Goal: Task Accomplishment & Management: Manage account settings

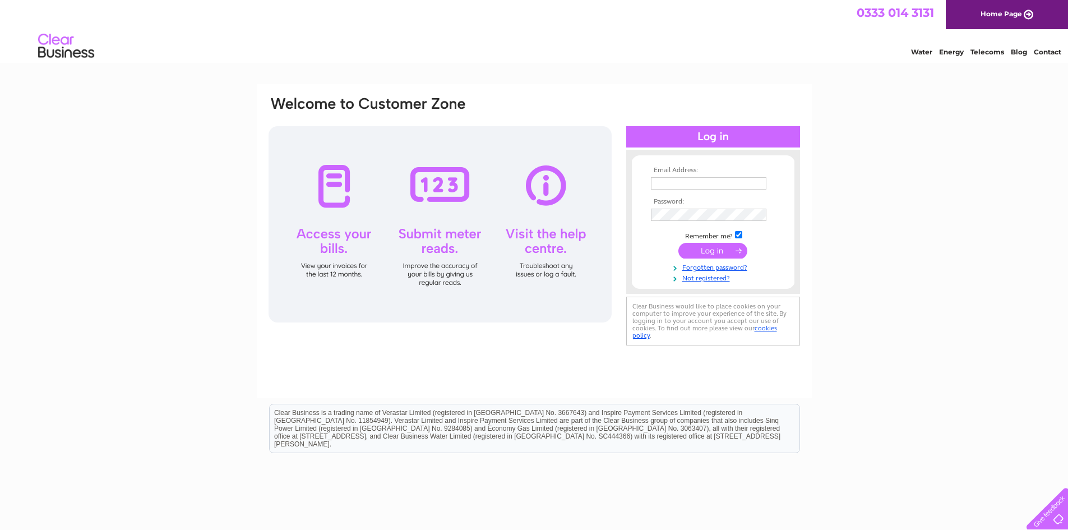
type input "[EMAIL_ADDRESS][DOMAIN_NAME]"
click at [712, 247] on input "submit" at bounding box center [712, 251] width 69 height 16
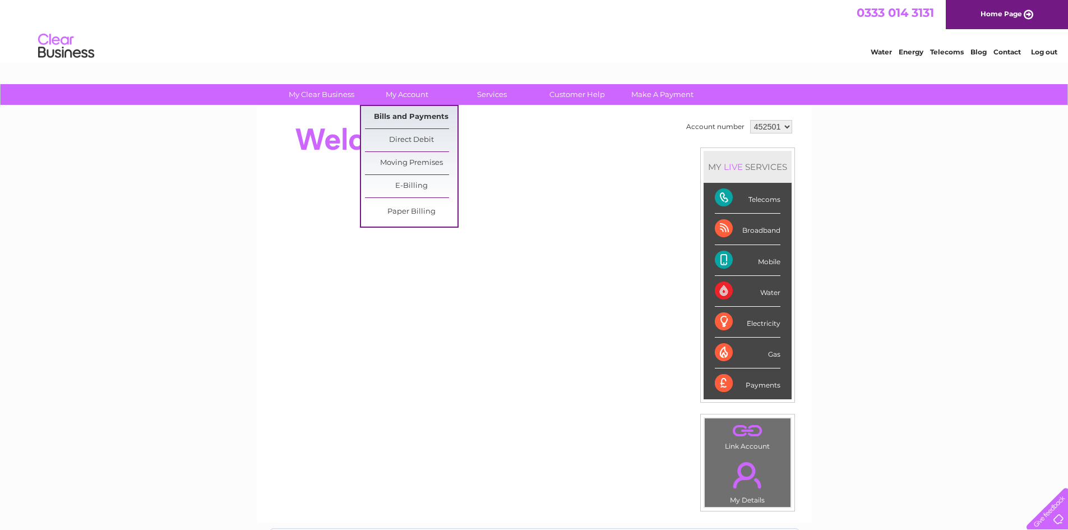
click at [411, 110] on link "Bills and Payments" at bounding box center [411, 117] width 92 height 22
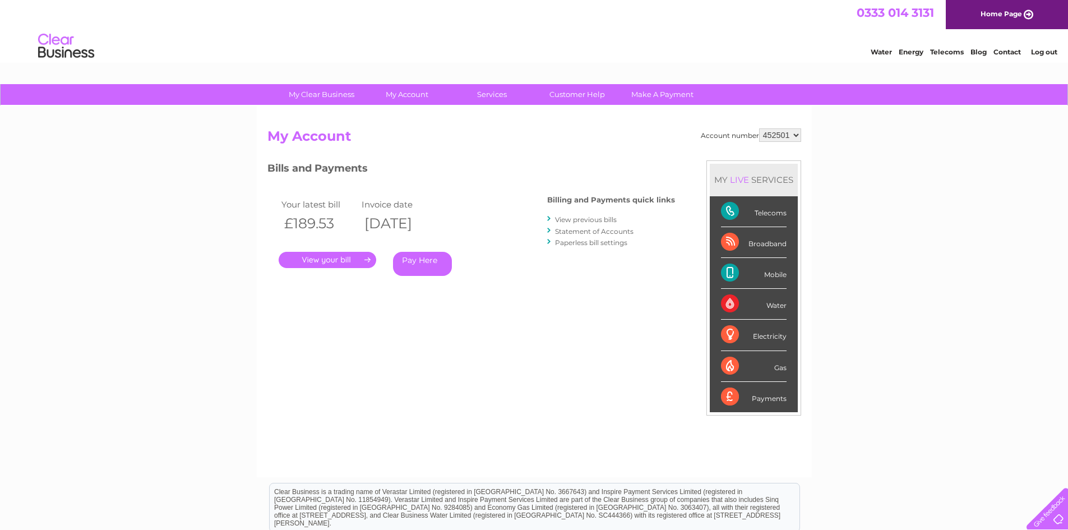
click at [342, 265] on link "." at bounding box center [328, 260] width 98 height 16
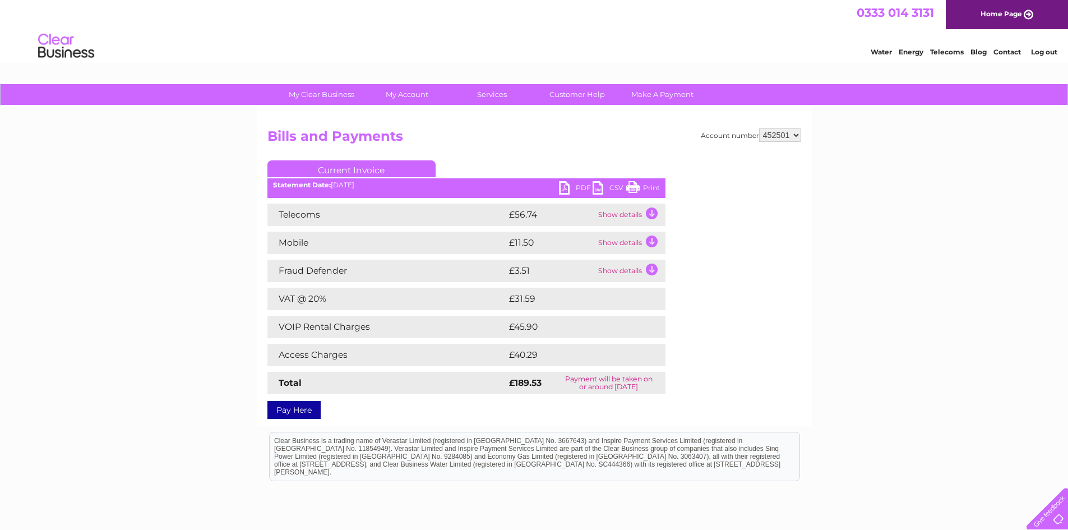
click at [571, 186] on link "PDF" at bounding box center [576, 189] width 34 height 16
